Goal: Task Accomplishment & Management: Complete application form

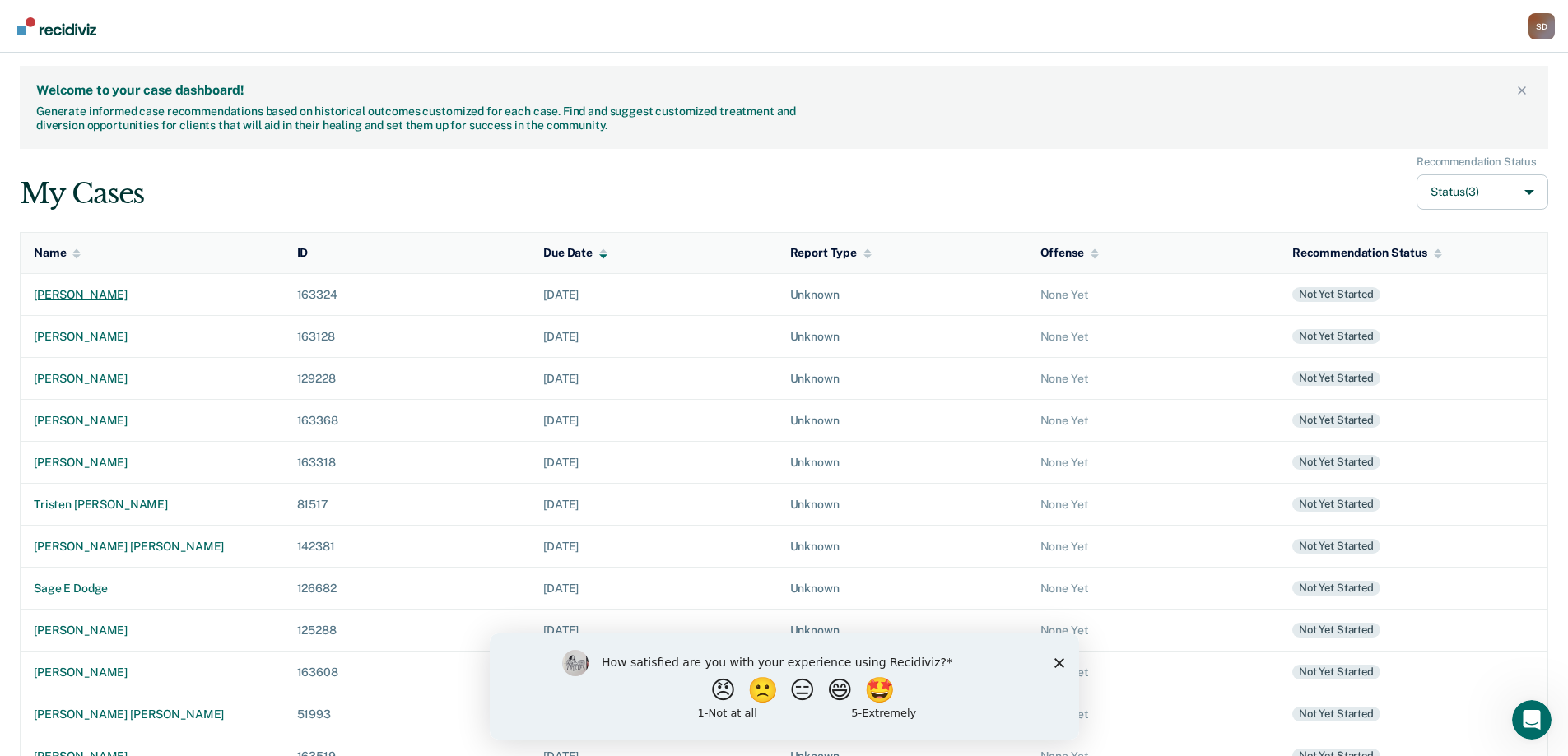
click at [99, 290] on div "[PERSON_NAME]" at bounding box center [152, 295] width 237 height 14
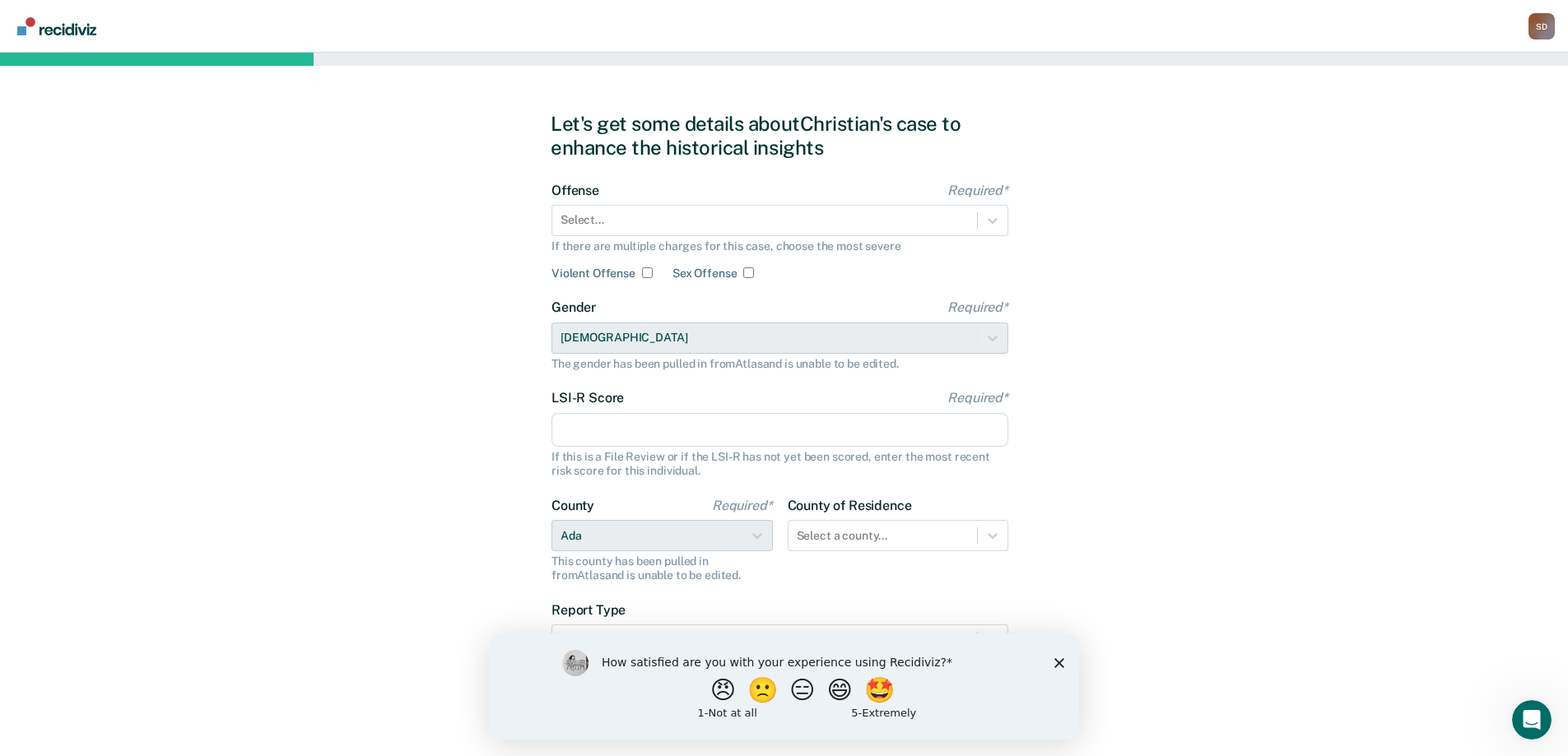
click at [1056, 664] on polygon "Close survey" at bounding box center [1058, 662] width 10 height 10
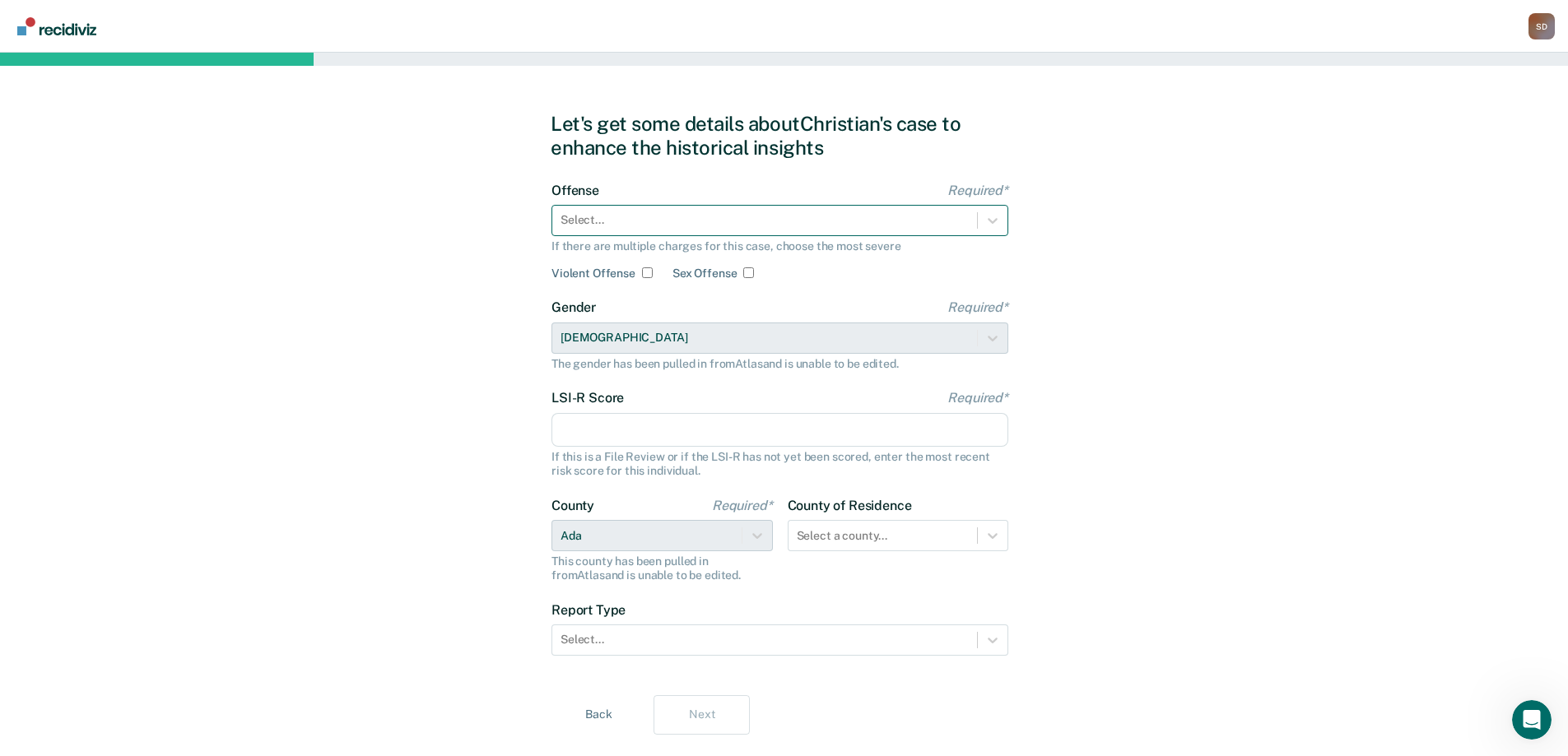
click at [622, 216] on div at bounding box center [765, 219] width 409 height 17
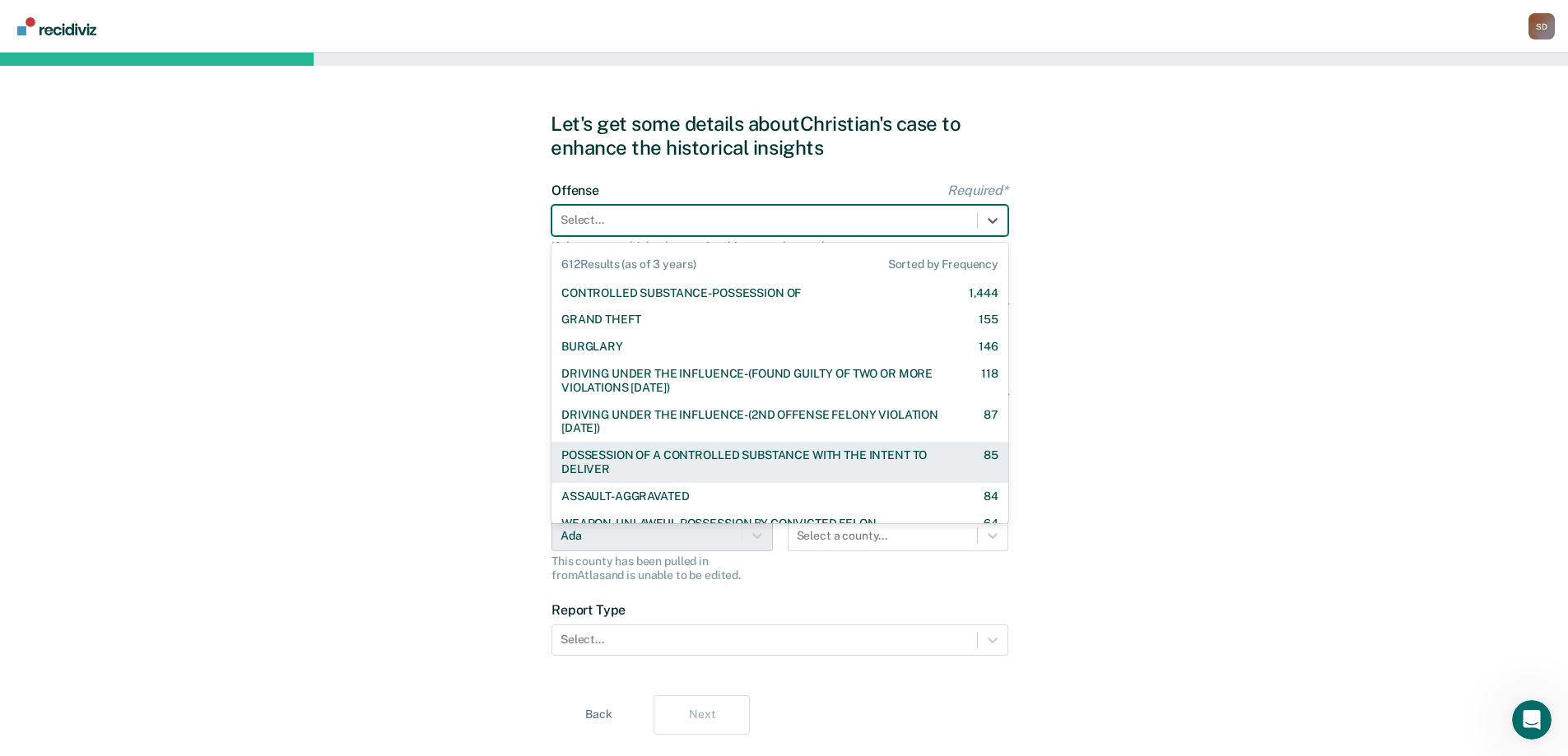
click at [684, 461] on div "POSSESSION OF A CONTROLLED SUBSTANCE WITH THE INTENT TO DELIVER" at bounding box center [758, 463] width 394 height 28
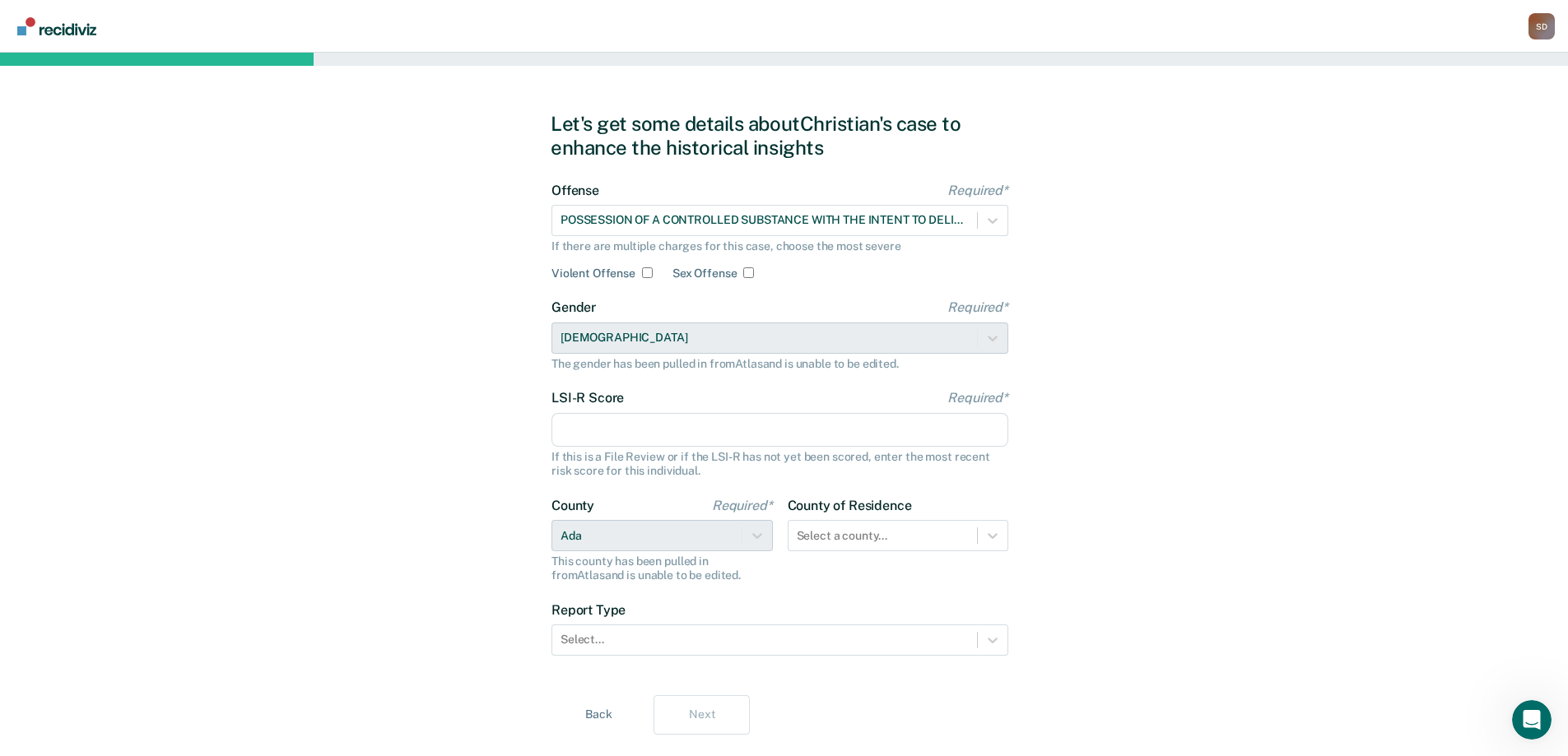
click at [649, 420] on input "LSI-R Score Required*" at bounding box center [780, 430] width 457 height 35
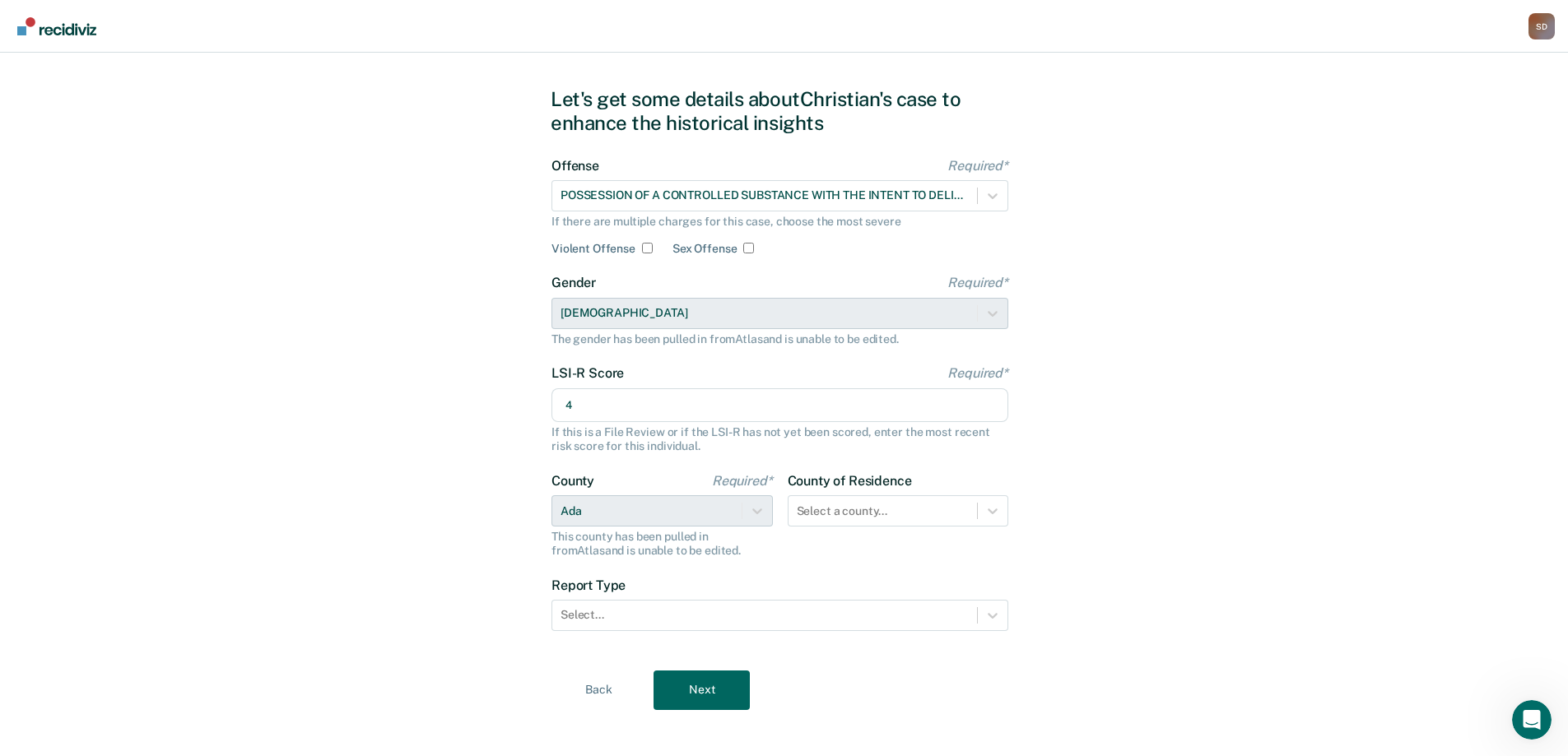
scroll to position [38, 0]
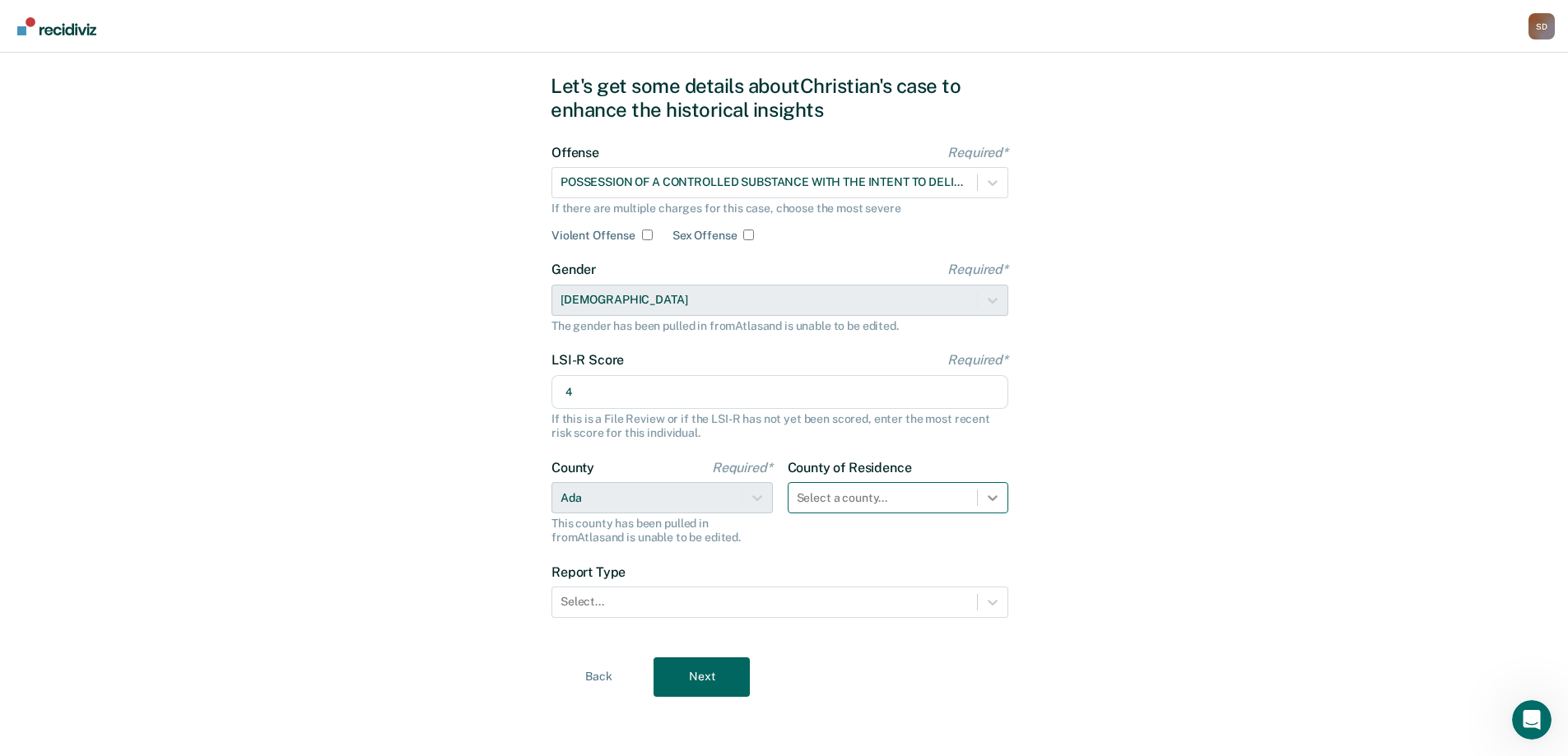
type input "4"
click at [983, 499] on div at bounding box center [992, 497] width 29 height 29
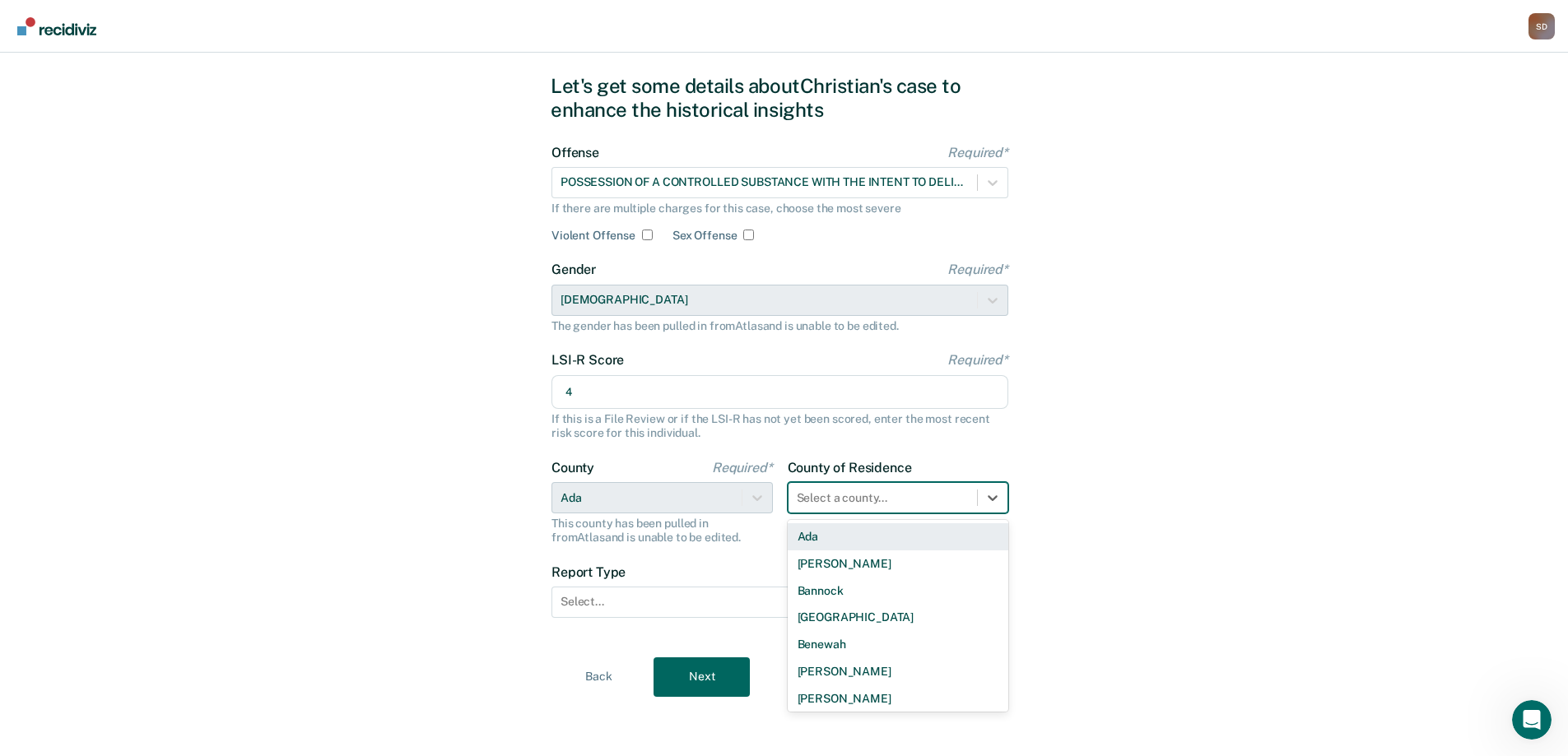
click at [940, 542] on div "Ada" at bounding box center [898, 537] width 221 height 28
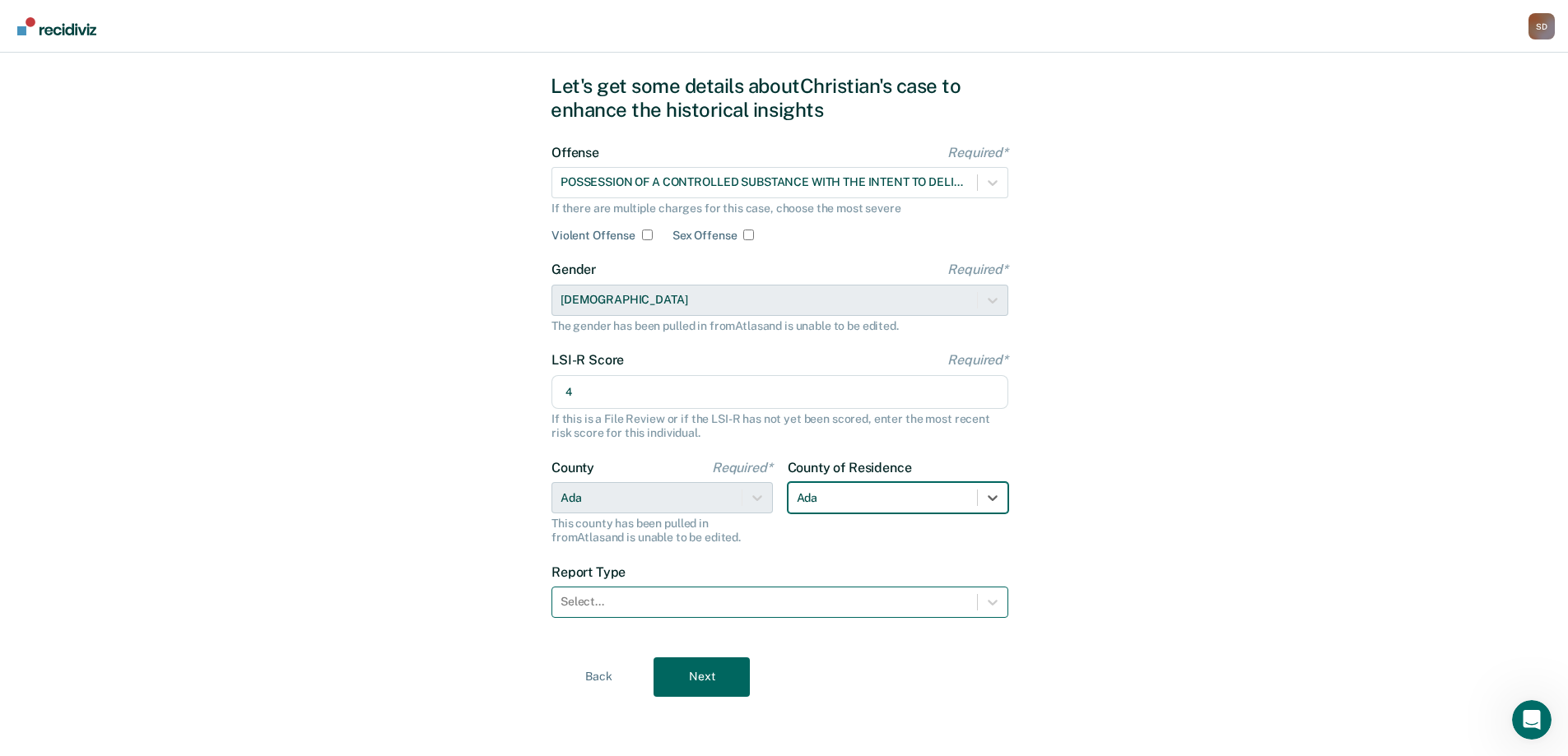
click at [854, 606] on div at bounding box center [765, 601] width 409 height 17
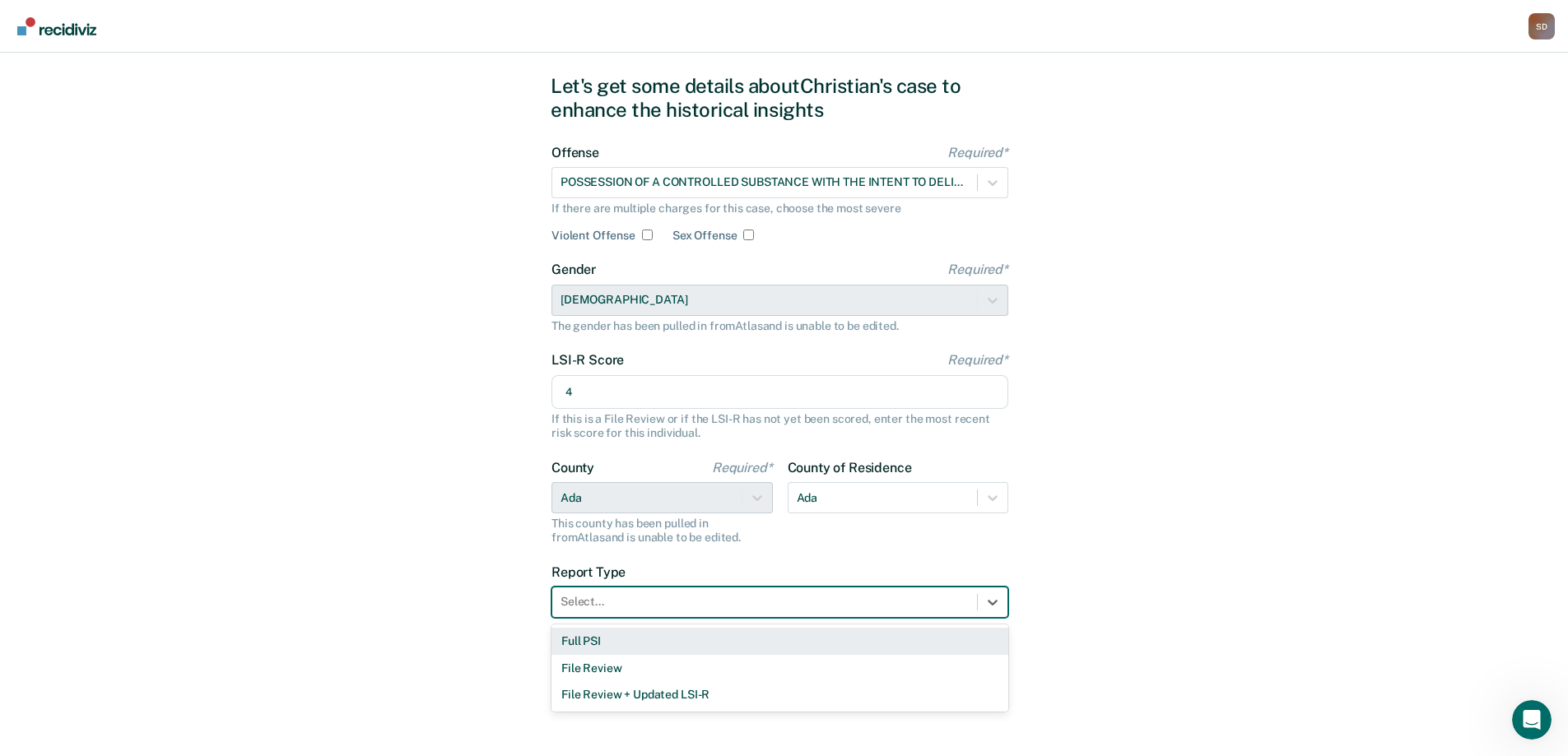
click at [821, 643] on div "Full PSI" at bounding box center [780, 641] width 457 height 28
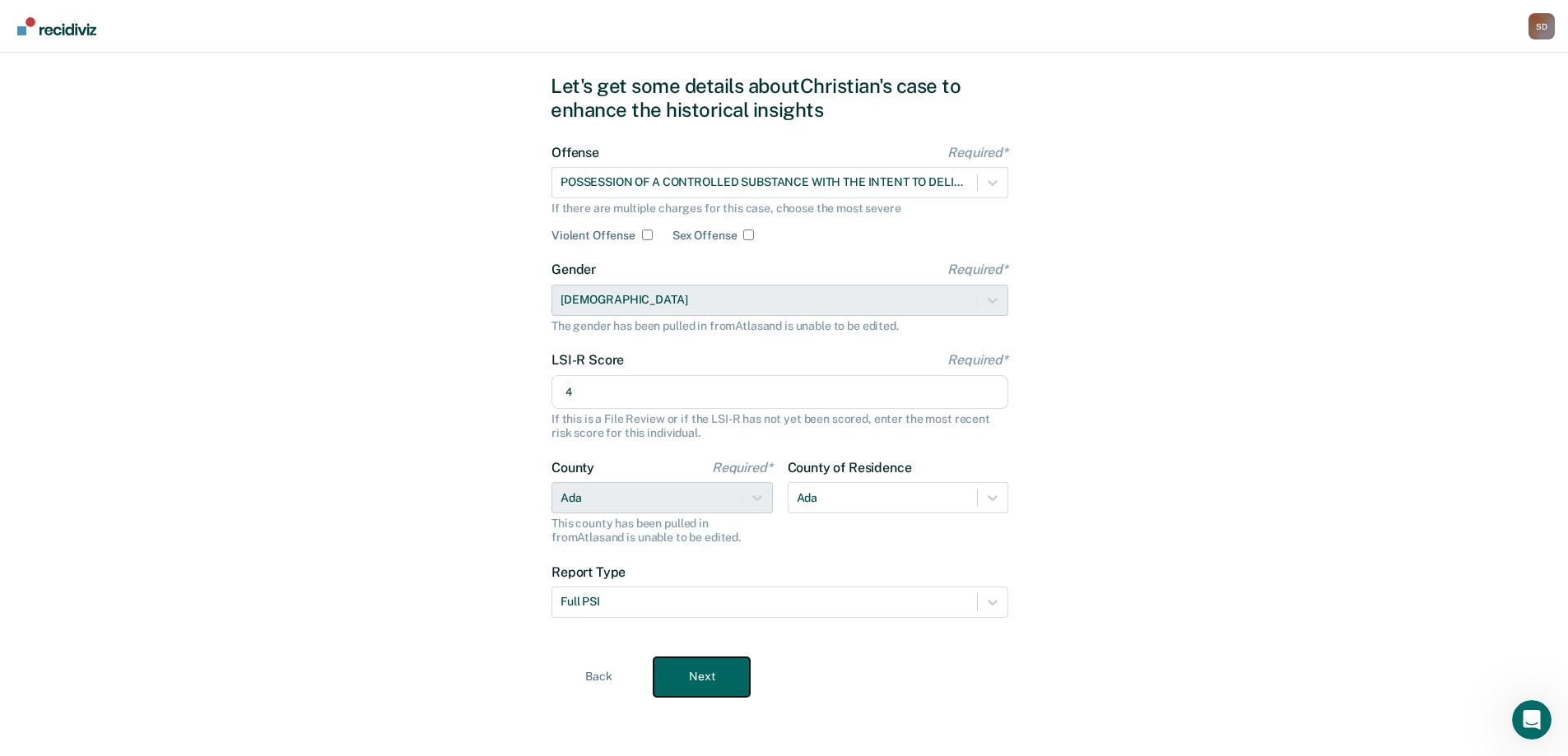
click at [707, 685] on button "Next" at bounding box center [702, 677] width 96 height 39
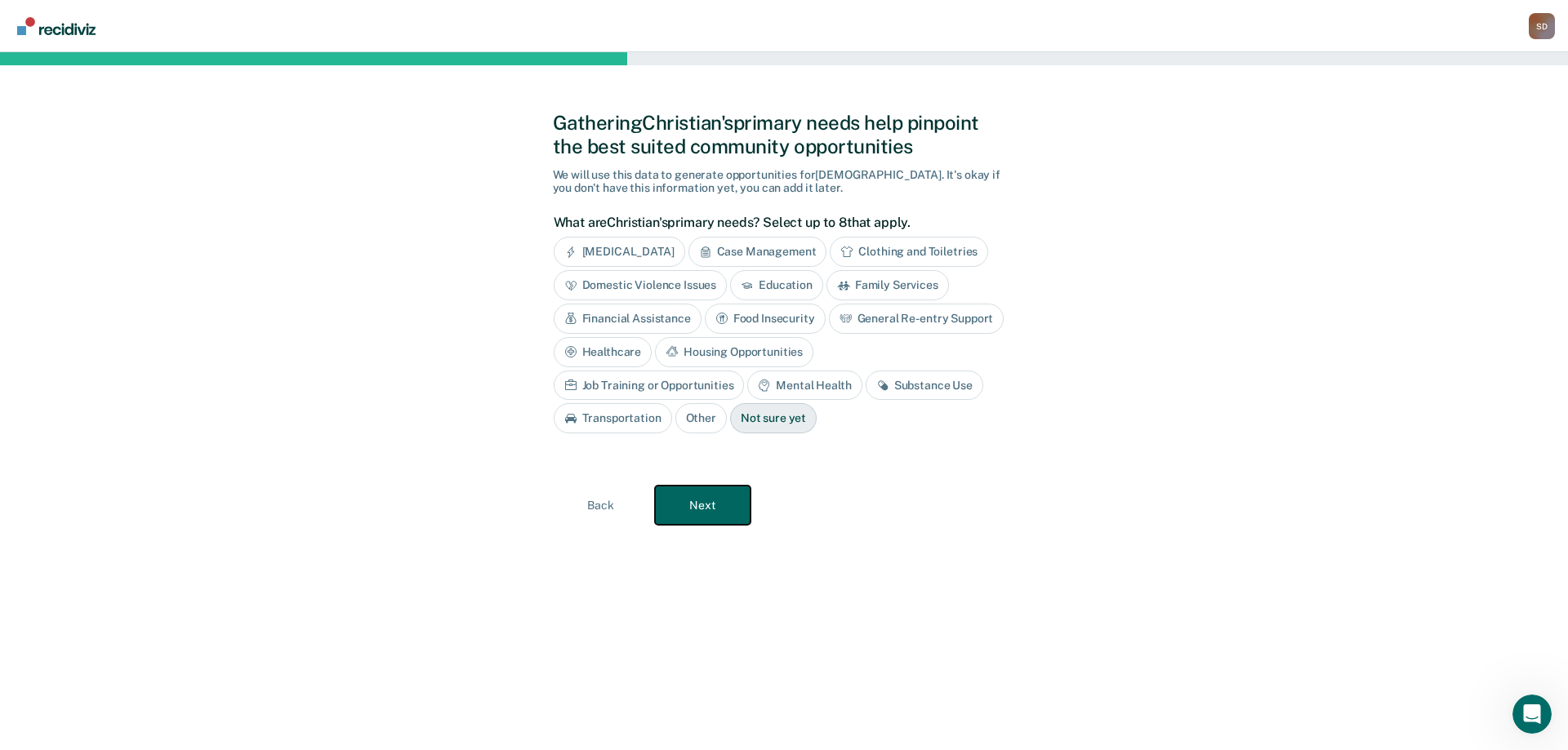
click at [708, 510] on button "Next" at bounding box center [702, 505] width 95 height 39
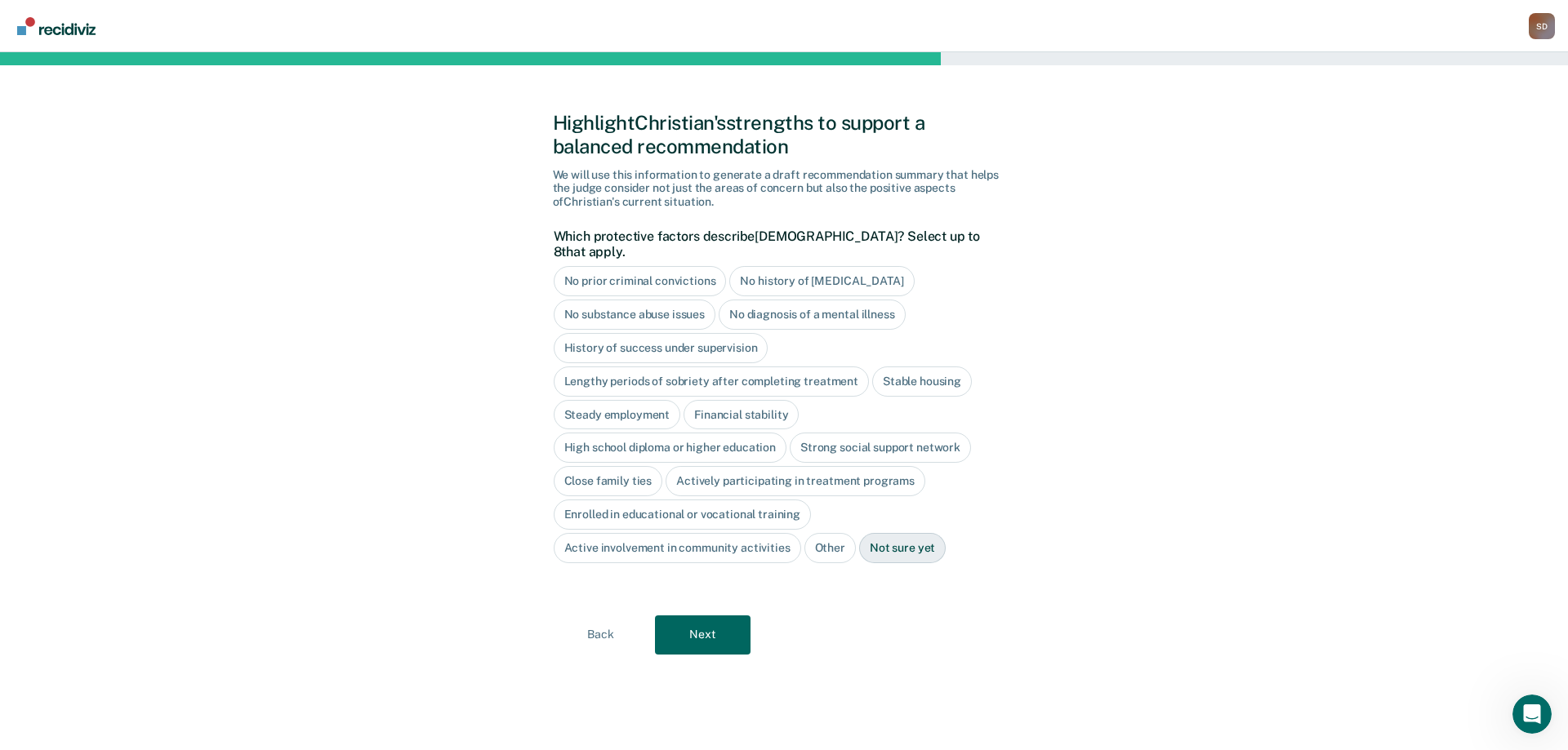
click at [678, 266] on div "No prior criminal convictions" at bounding box center [640, 281] width 173 height 30
click at [667, 300] on div "No substance abuse issues" at bounding box center [635, 315] width 162 height 30
click at [761, 300] on div "No diagnosis of a mental illness" at bounding box center [831, 315] width 187 height 30
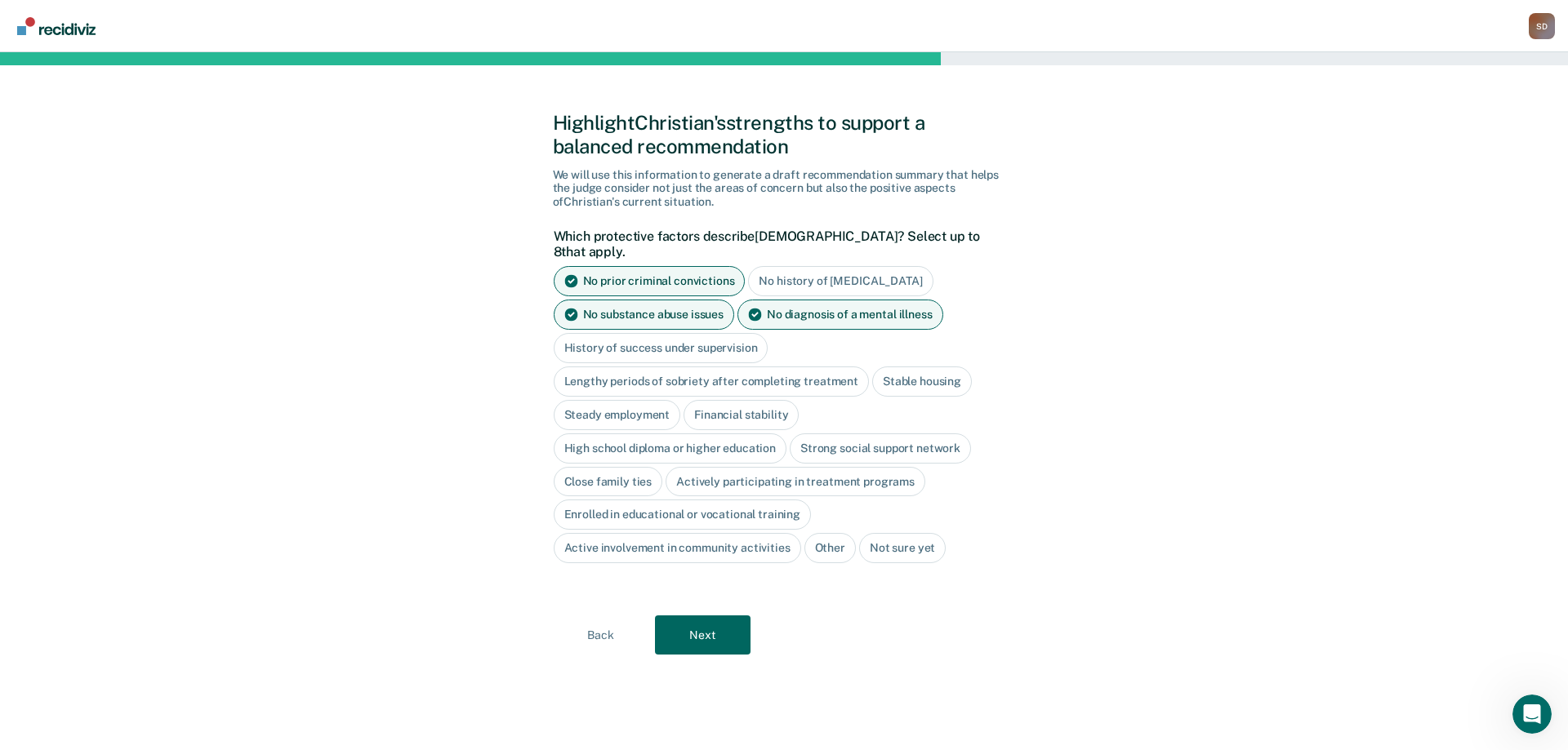
click at [910, 372] on div "Stable housing" at bounding box center [922, 382] width 100 height 30
click at [639, 405] on div "Steady employment" at bounding box center [617, 415] width 128 height 30
click at [772, 400] on div "Financial stability" at bounding box center [760, 415] width 115 height 30
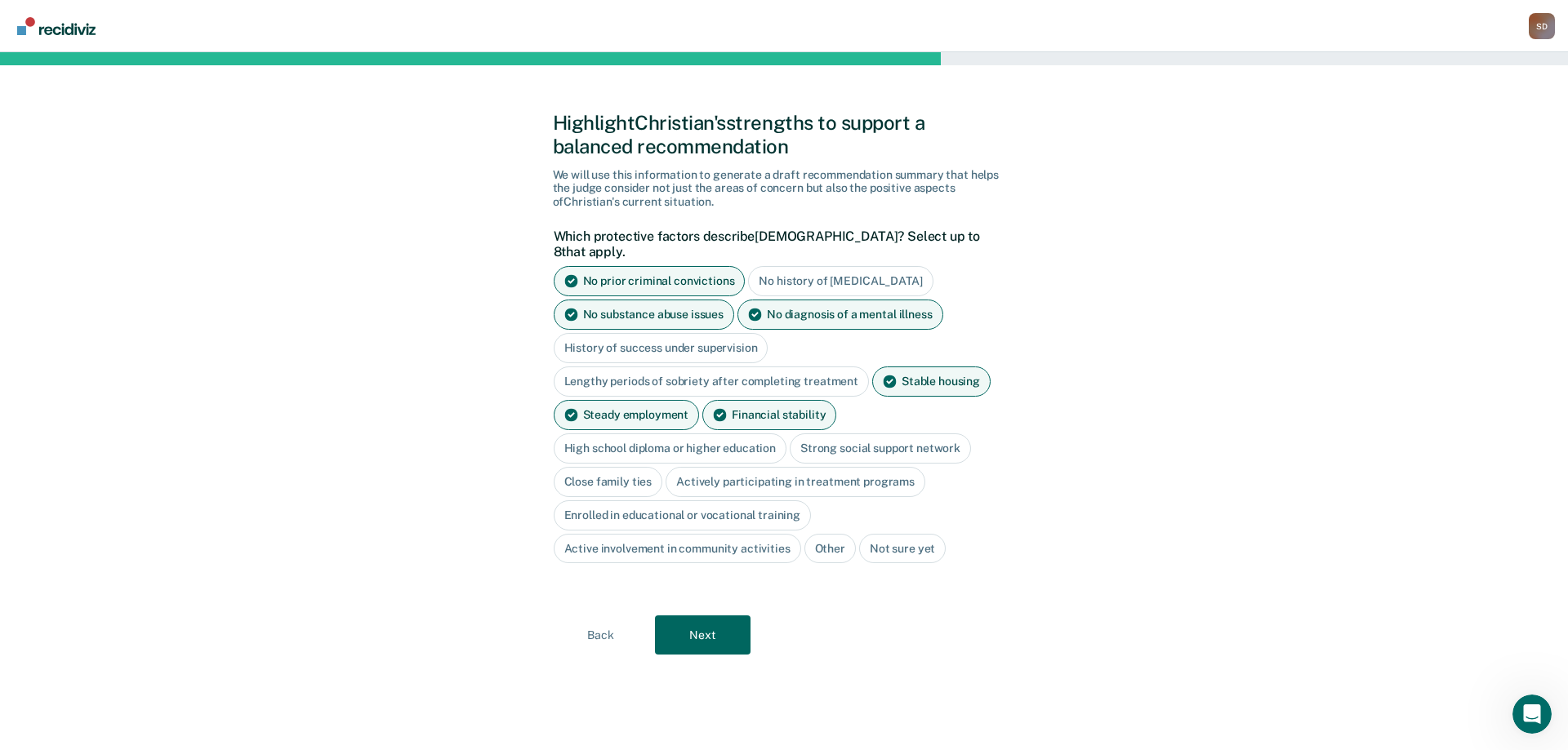
click at [761, 434] on div "High school diploma or higher education" at bounding box center [670, 449] width 234 height 30
click at [835, 434] on div "Strong social support network" at bounding box center [899, 449] width 182 height 30
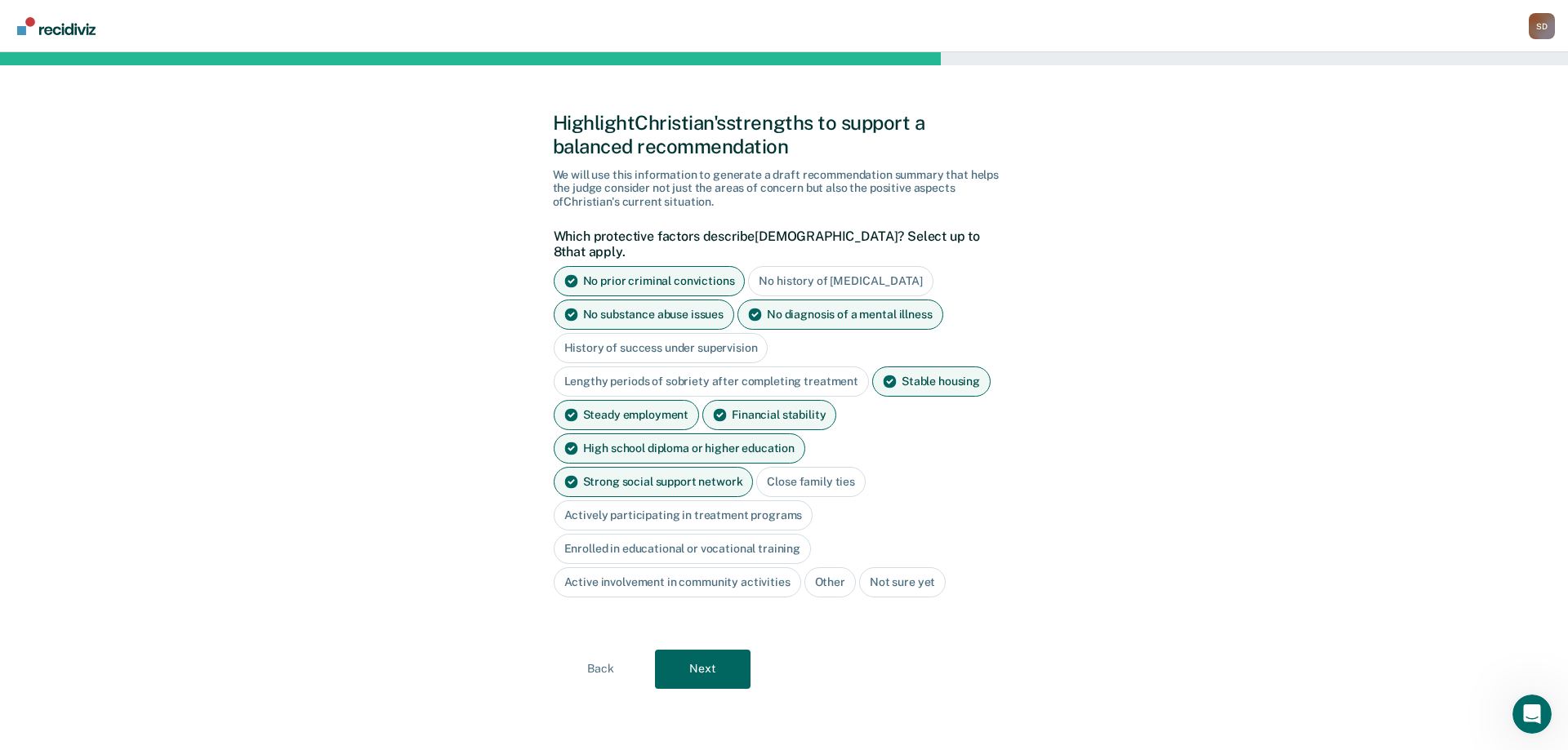
click at [756, 470] on div "Close family ties" at bounding box center [811, 482] width 109 height 30
click at [703, 650] on button "Next" at bounding box center [702, 670] width 95 height 39
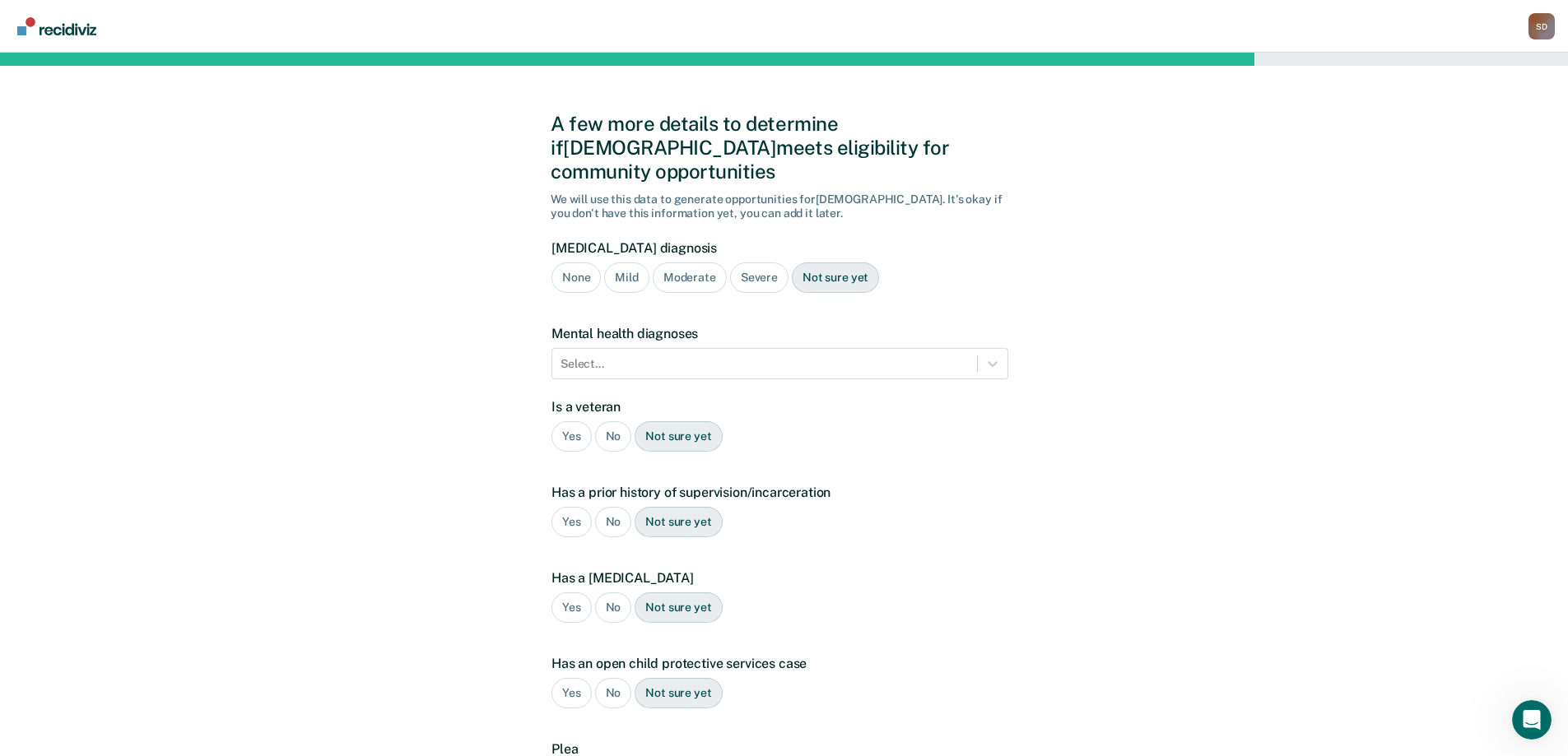
click at [583, 263] on div "None" at bounding box center [577, 278] width 50 height 30
click at [621, 355] on div at bounding box center [765, 363] width 409 height 17
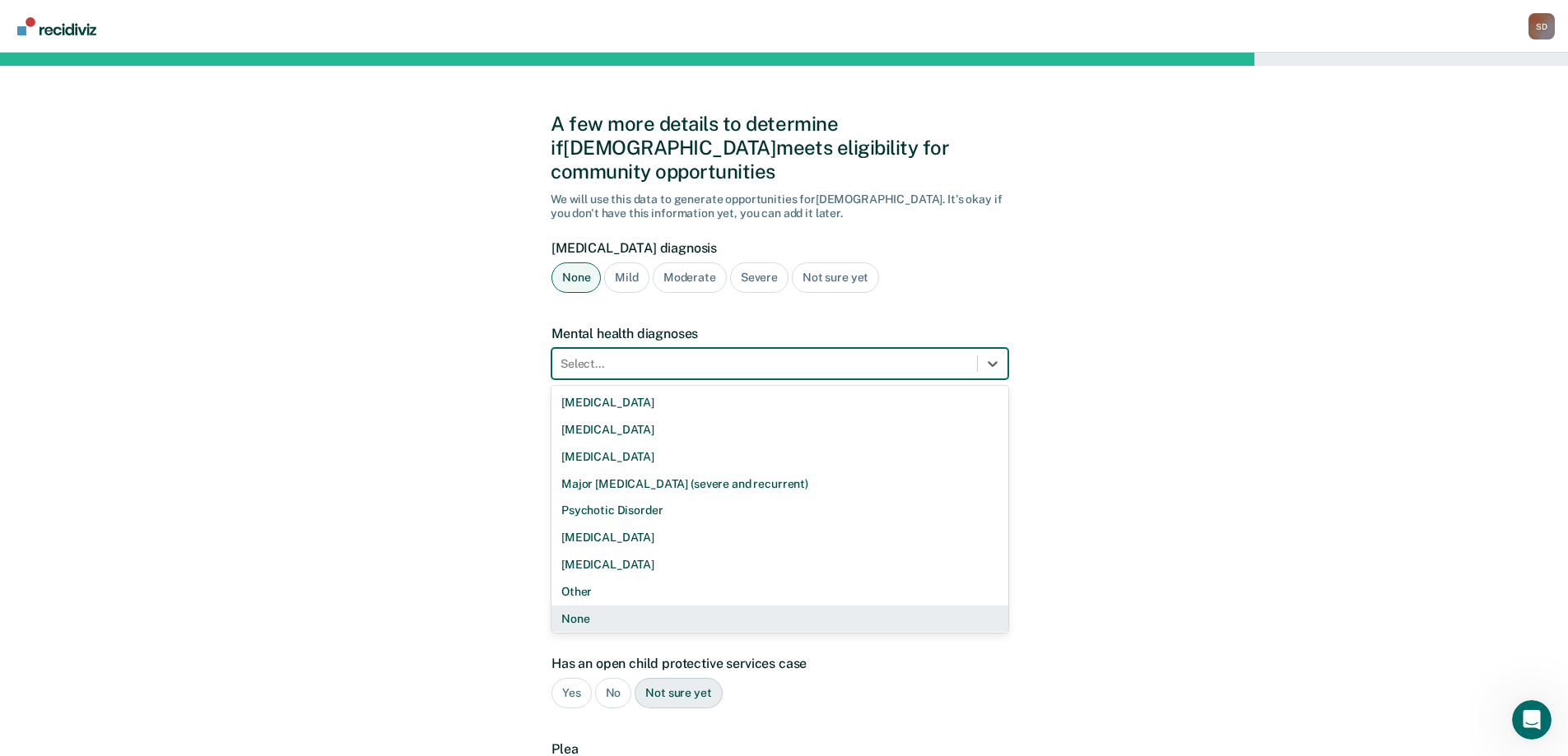
click at [579, 606] on div "None" at bounding box center [780, 619] width 457 height 28
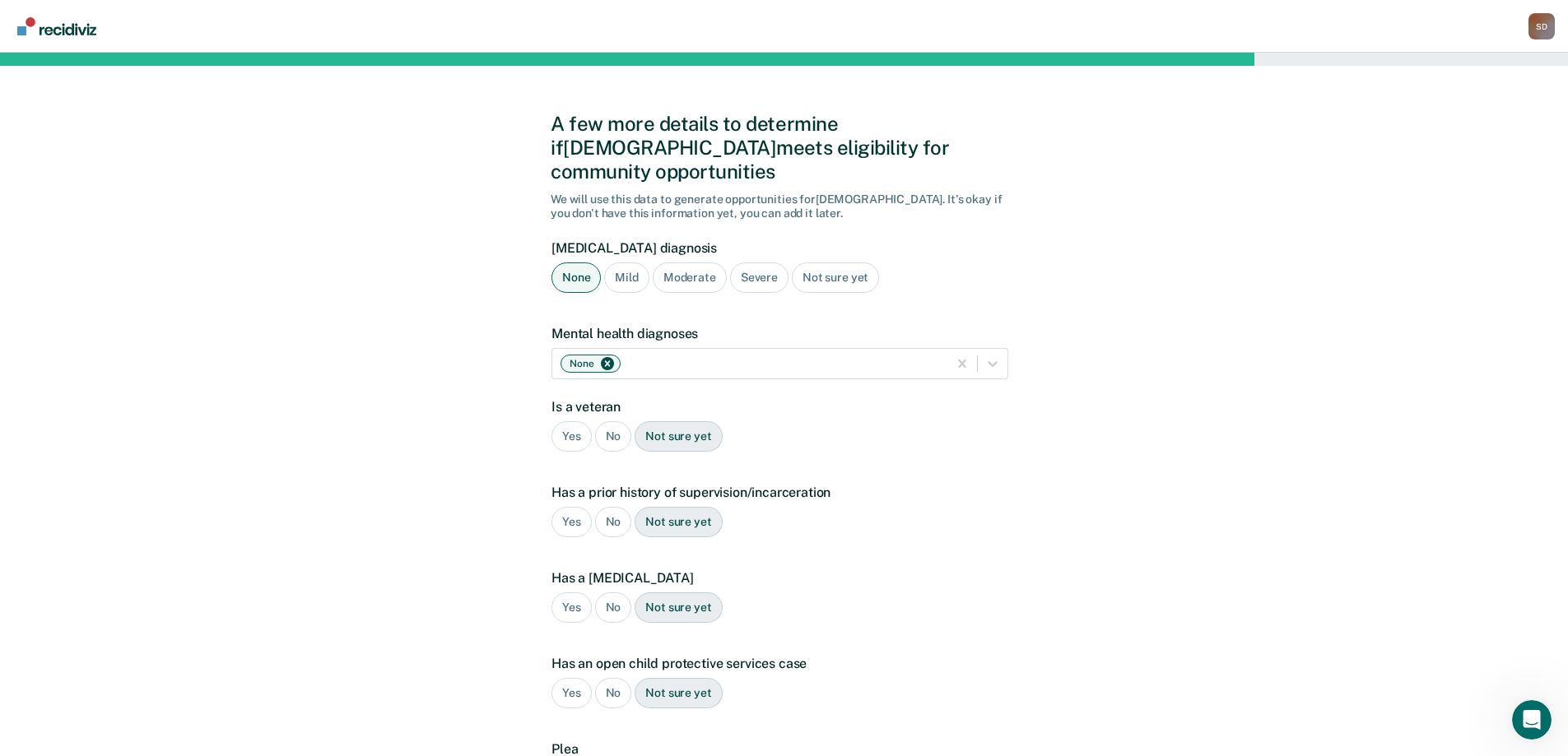
click at [610, 421] on div "No" at bounding box center [614, 436] width 37 height 30
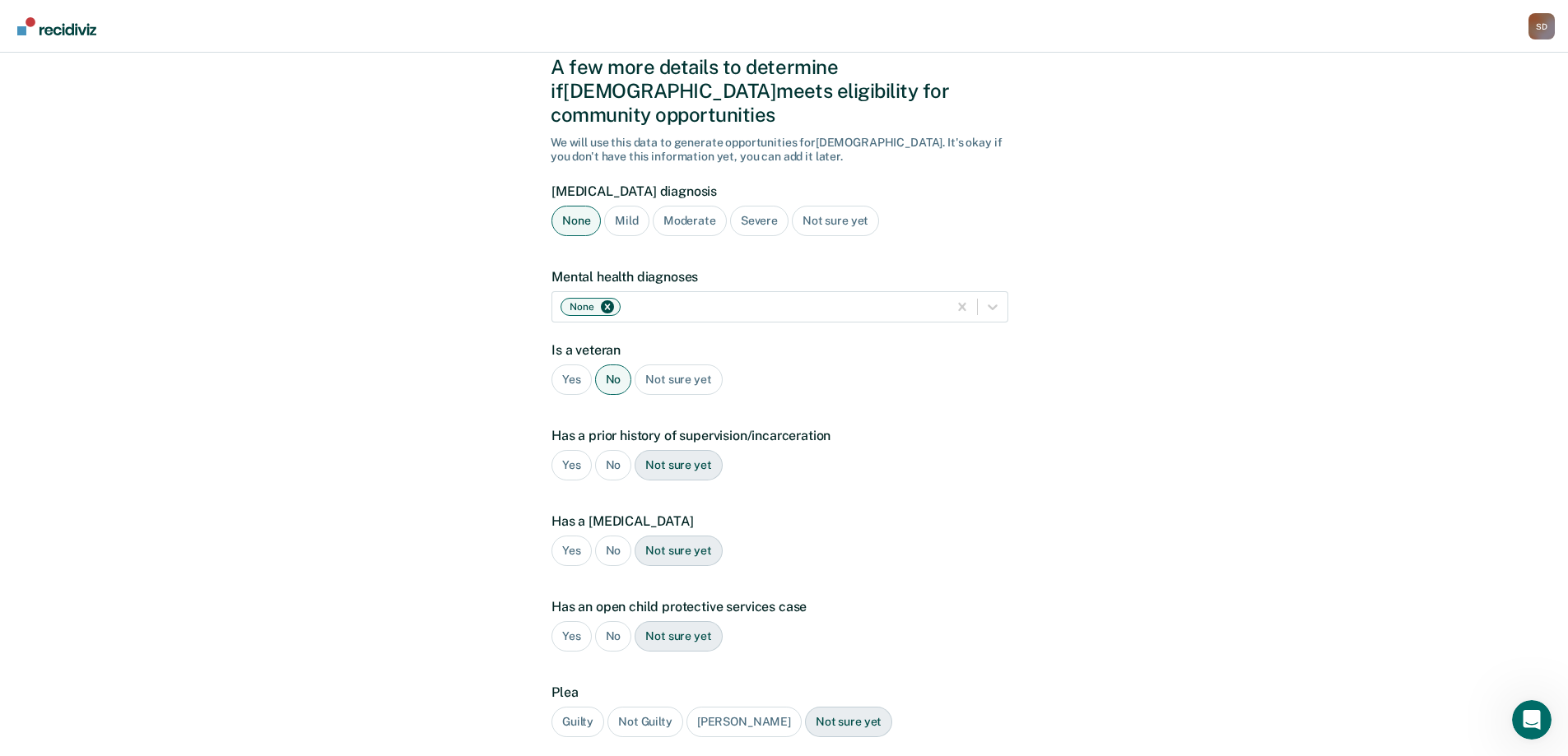
scroll to position [83, 0]
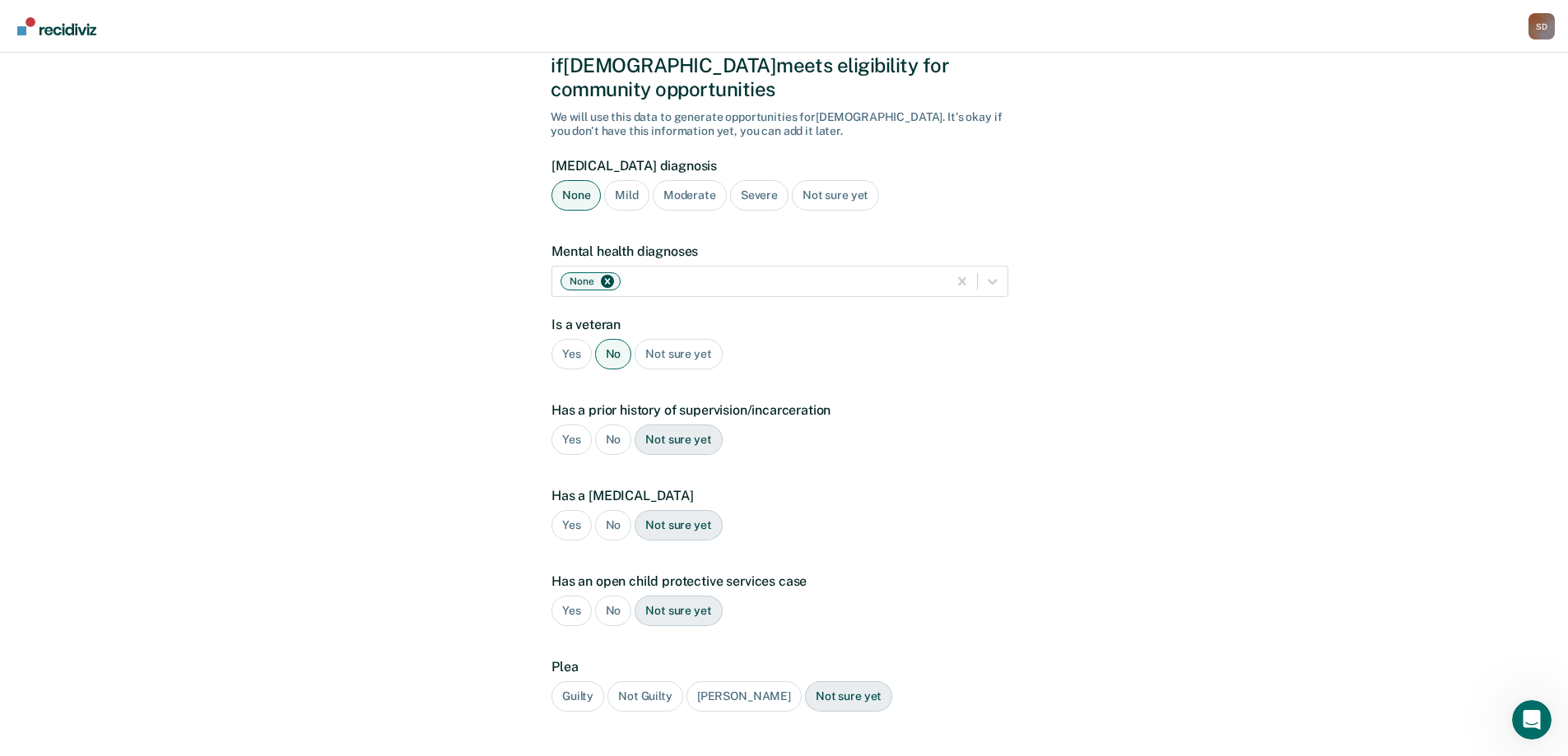
click at [610, 425] on div "No" at bounding box center [614, 440] width 37 height 30
click at [617, 510] on div "No" at bounding box center [614, 525] width 37 height 30
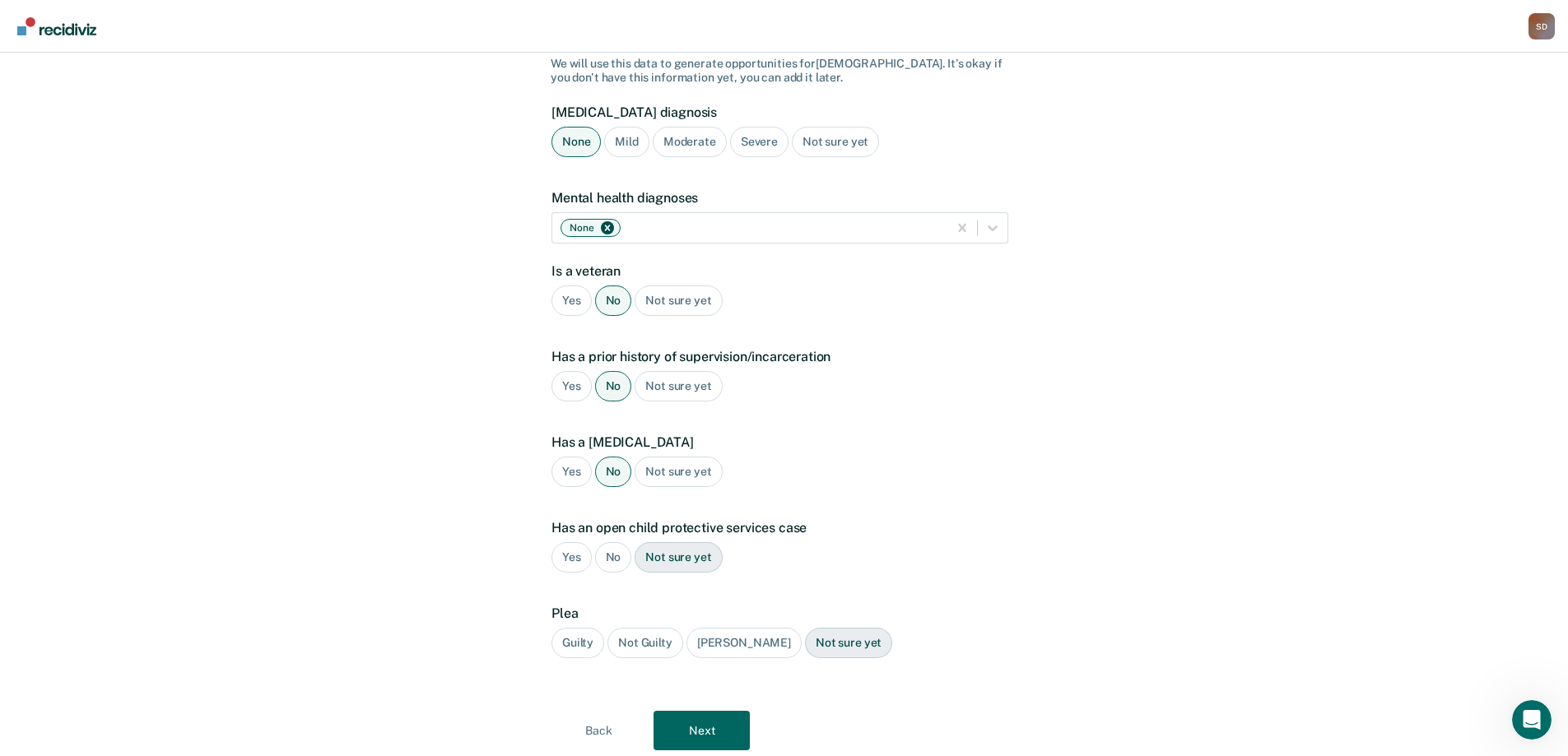
scroll to position [164, 0]
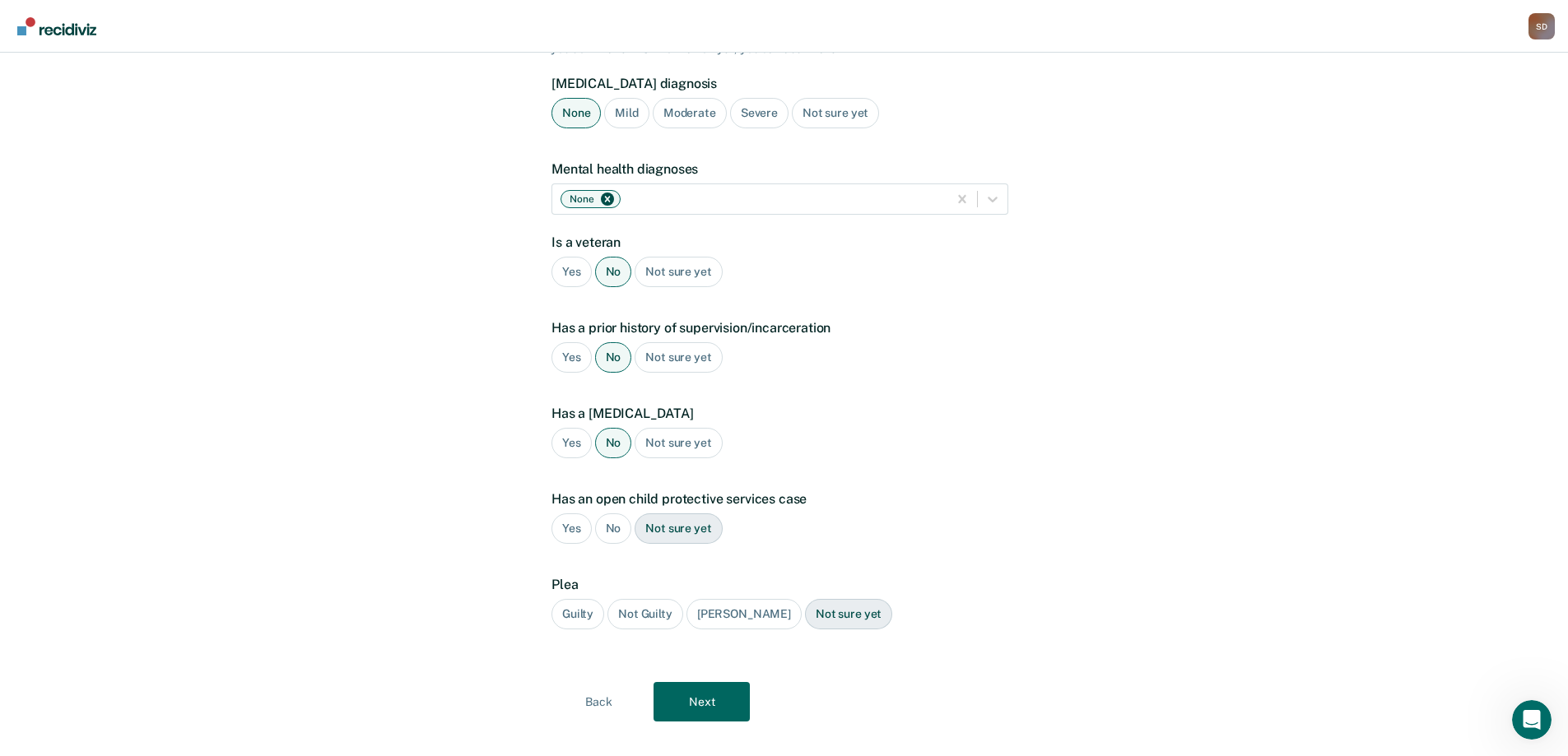
click at [616, 513] on div "No" at bounding box center [614, 529] width 37 height 30
drag, startPoint x: 586, startPoint y: 593, endPoint x: 647, endPoint y: 657, distance: 88.4
click at [586, 599] on div "Guilty" at bounding box center [577, 614] width 52 height 30
click at [677, 682] on button "Next" at bounding box center [702, 702] width 96 height 39
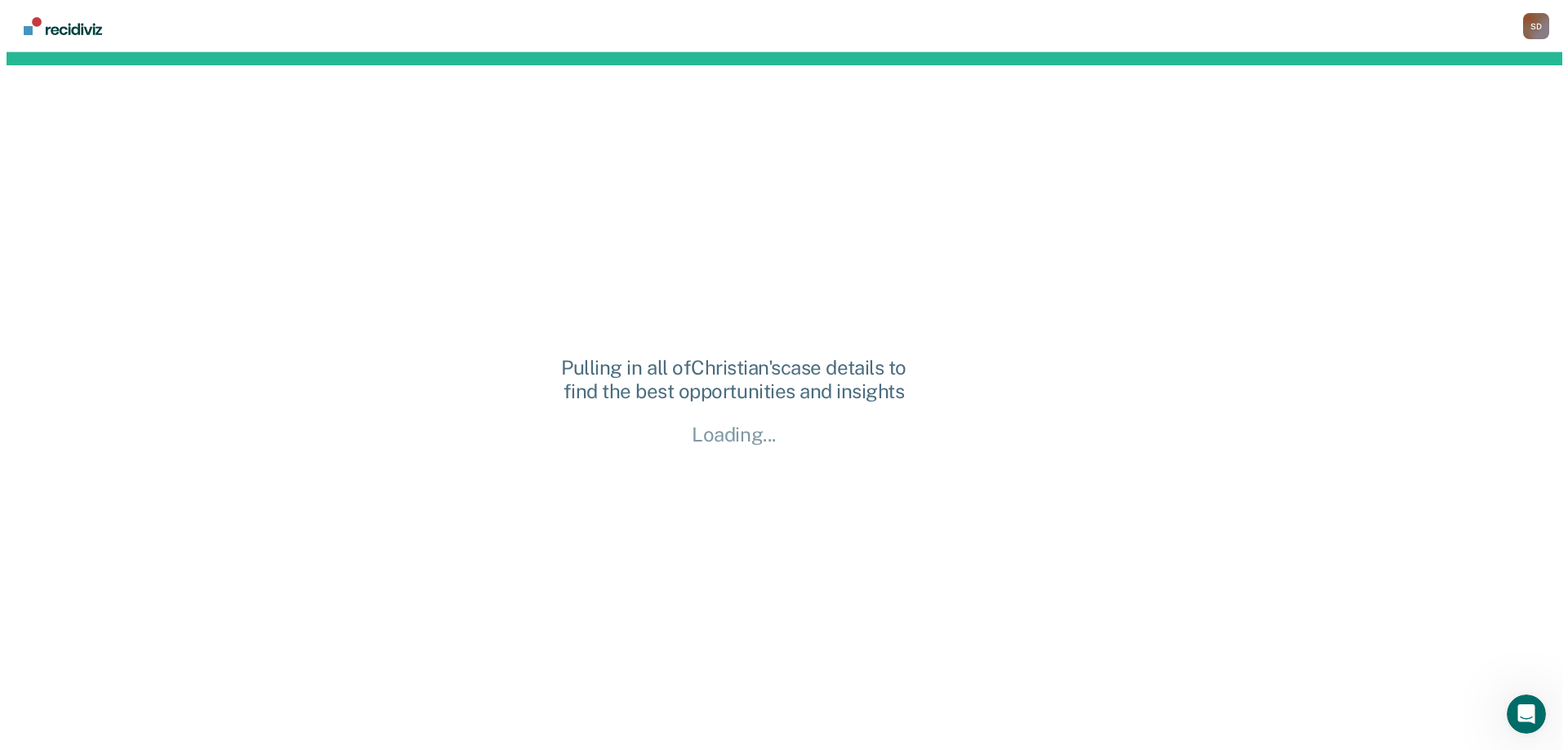
scroll to position [0, 0]
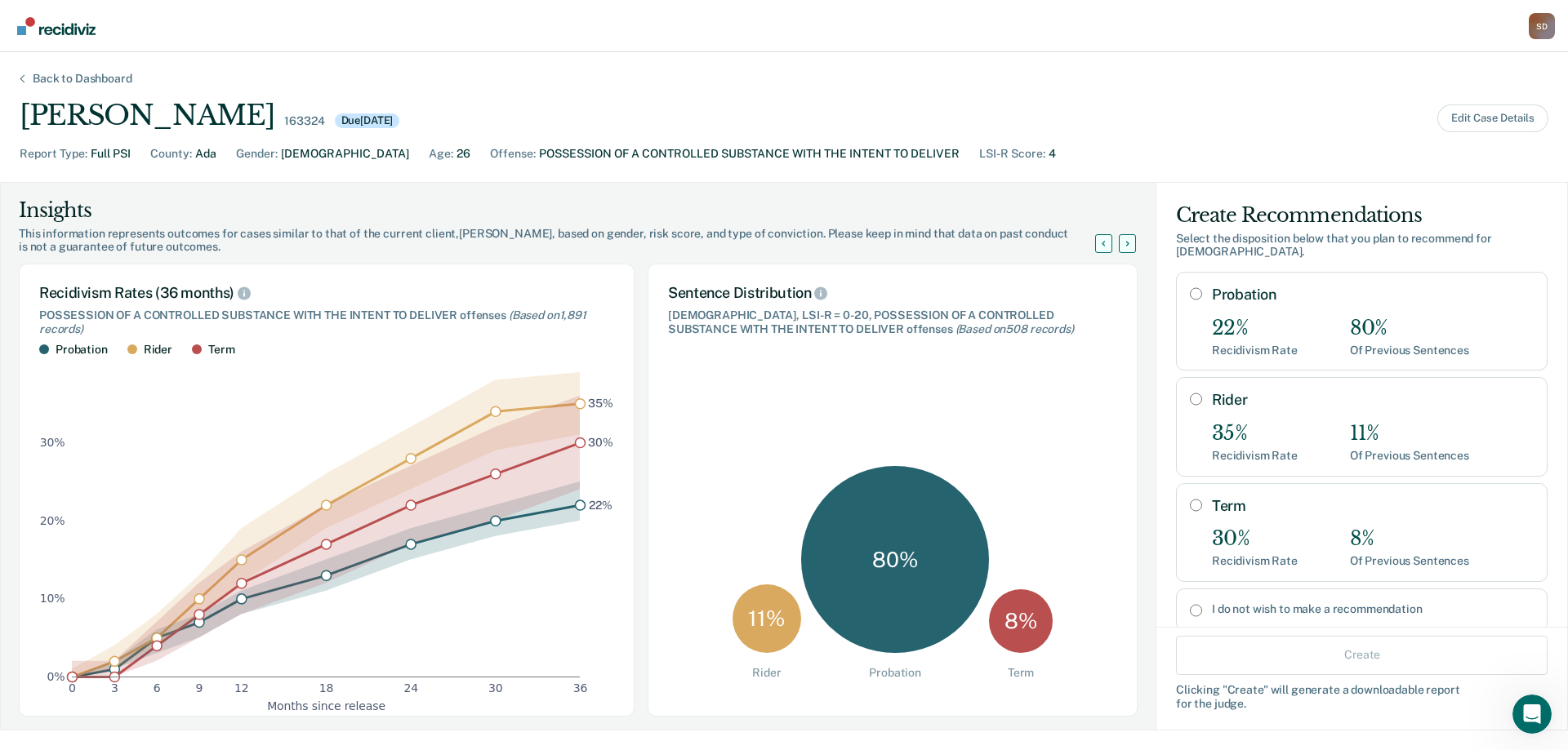
click at [1190, 294] on input "Probation" at bounding box center [1196, 293] width 12 height 13
radio input "true"
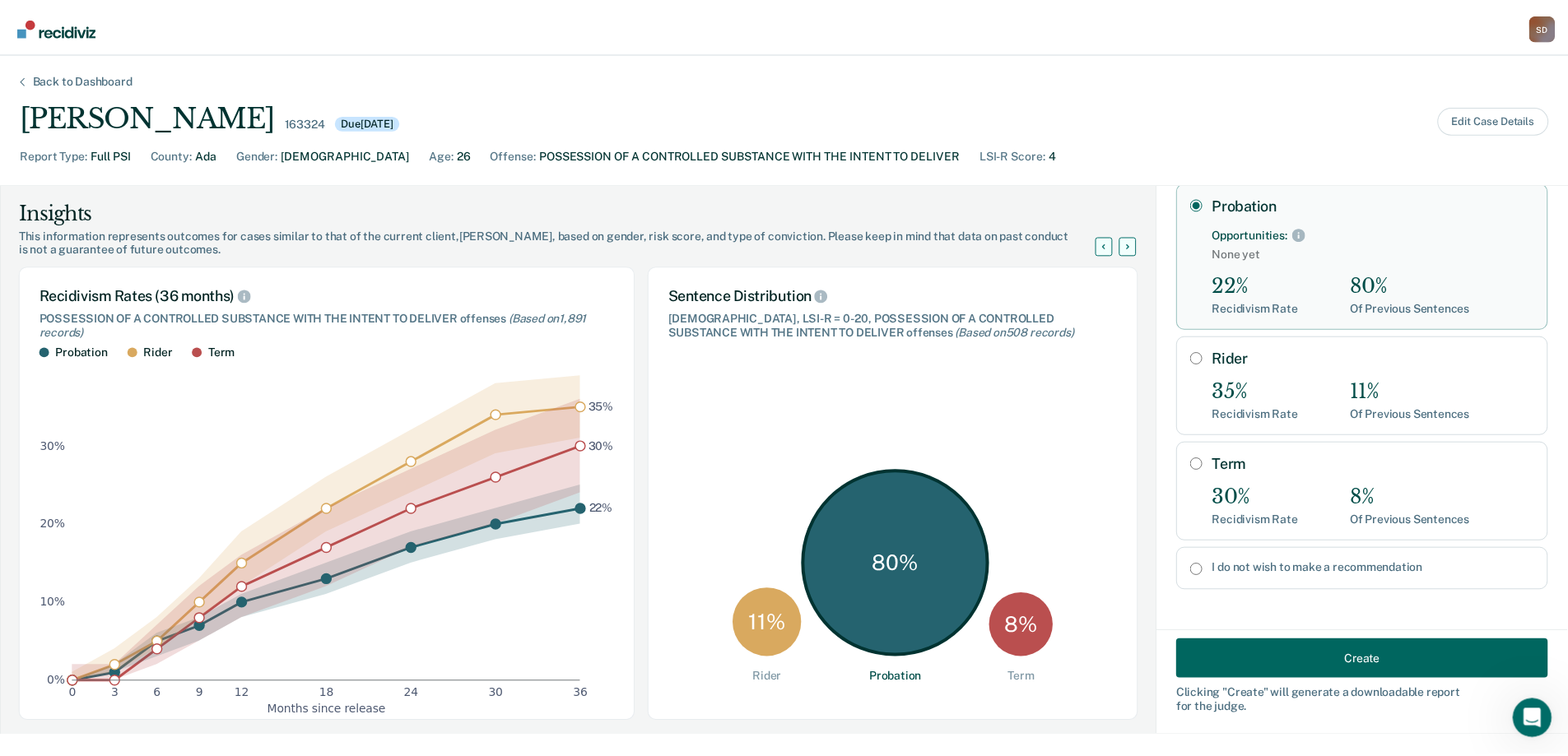
scroll to position [93, 0]
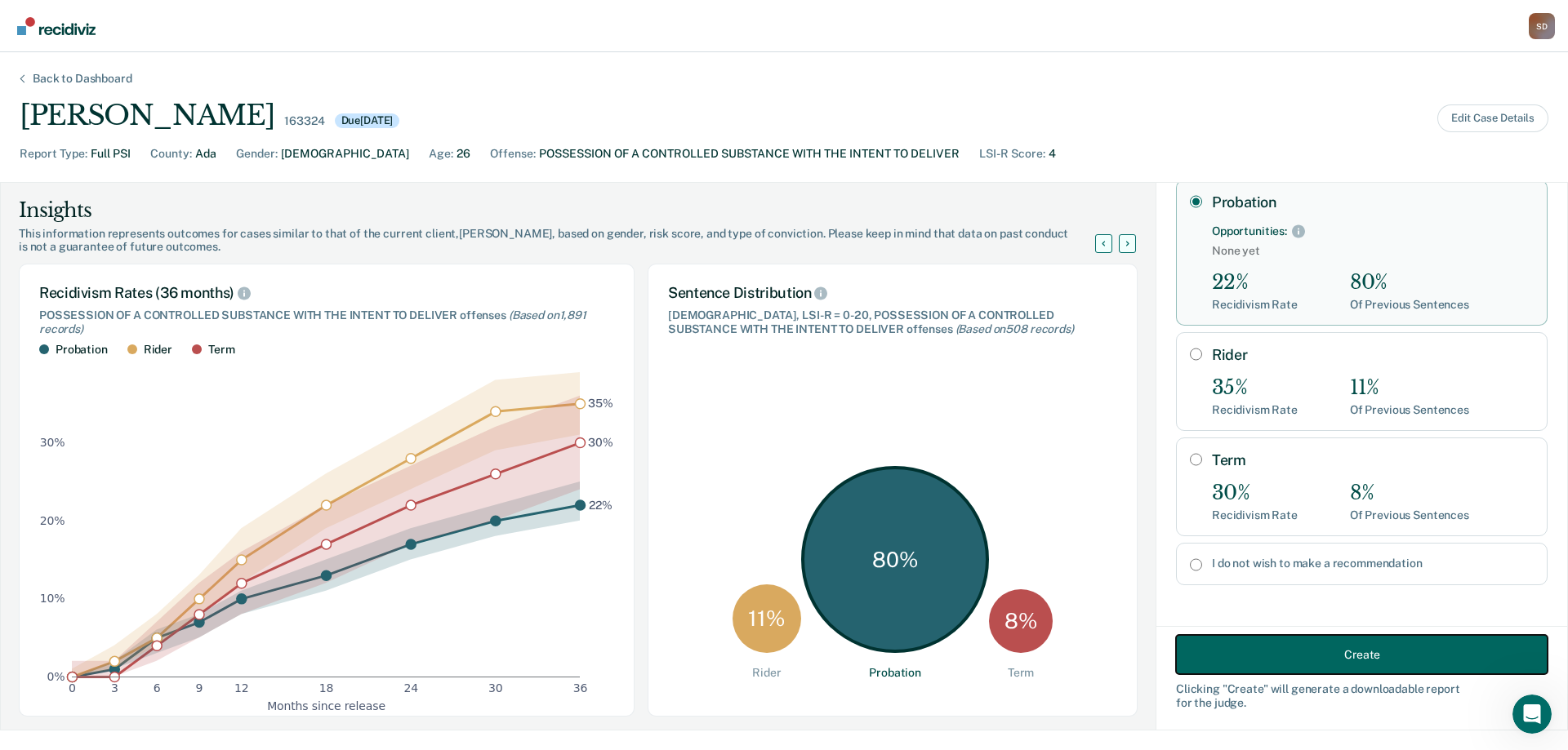
click at [1295, 654] on button "Create" at bounding box center [1362, 655] width 372 height 39
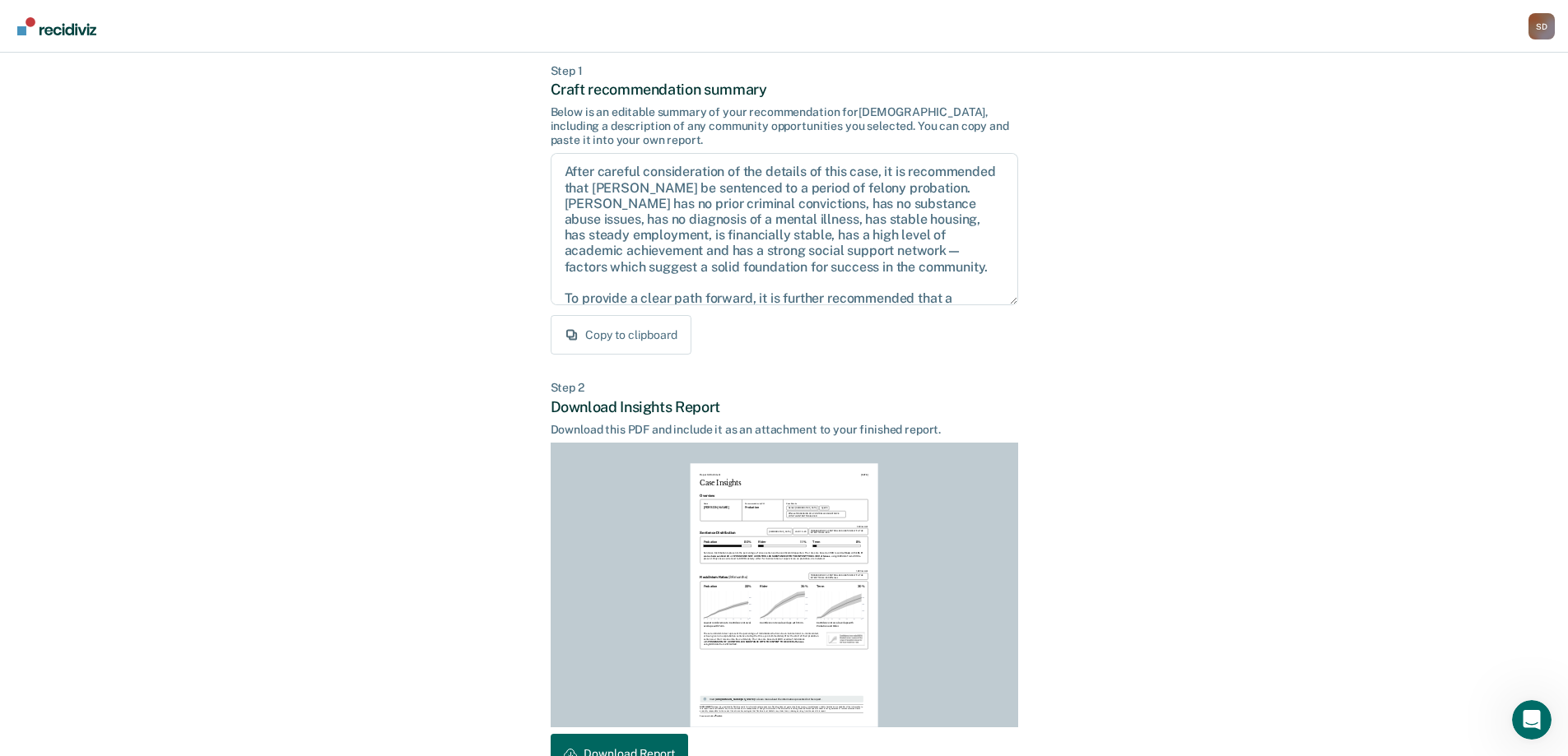
scroll to position [182, 0]
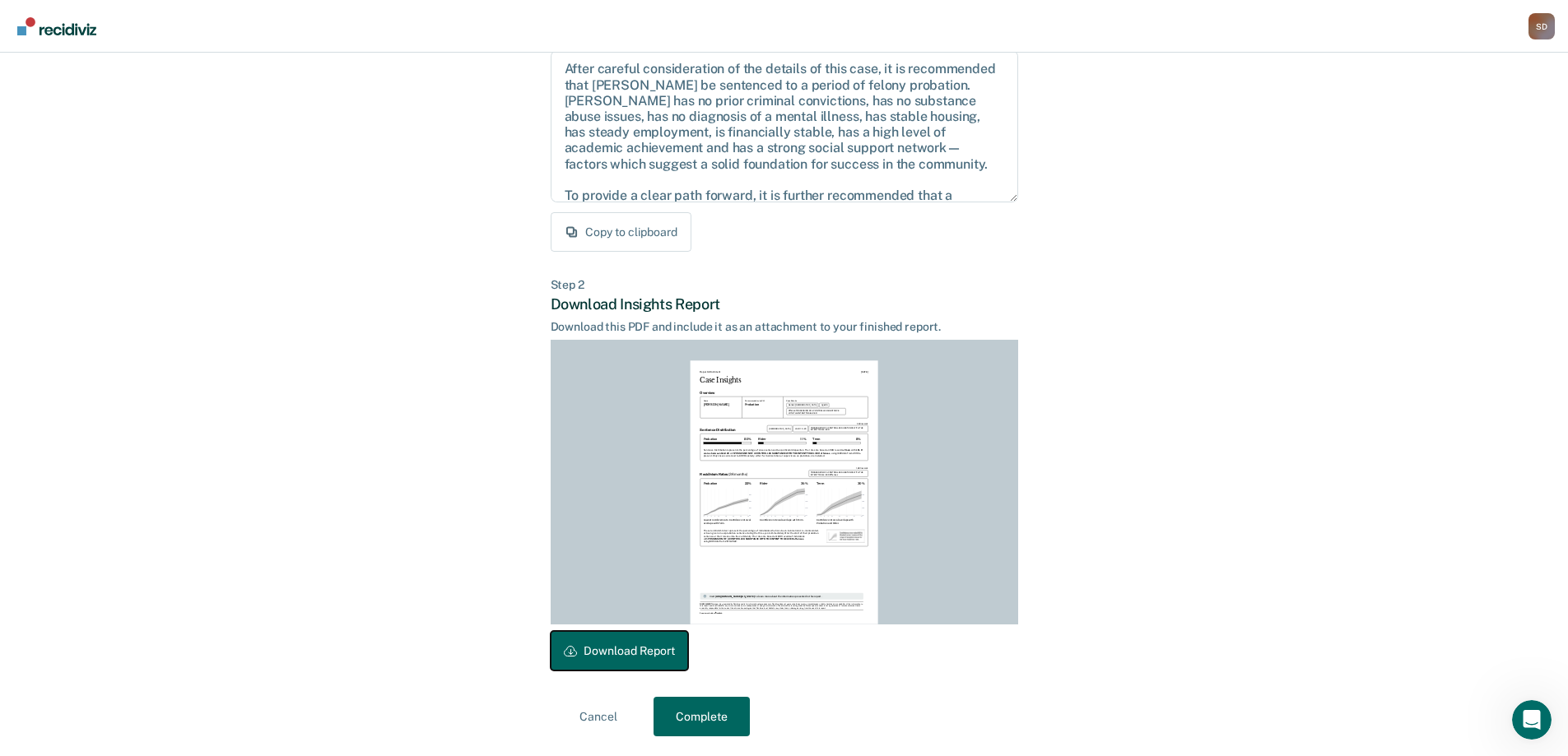
click at [609, 656] on button "Download Report" at bounding box center [619, 651] width 138 height 39
click at [714, 716] on button "Complete" at bounding box center [702, 717] width 96 height 39
